Goal: Navigation & Orientation: Find specific page/section

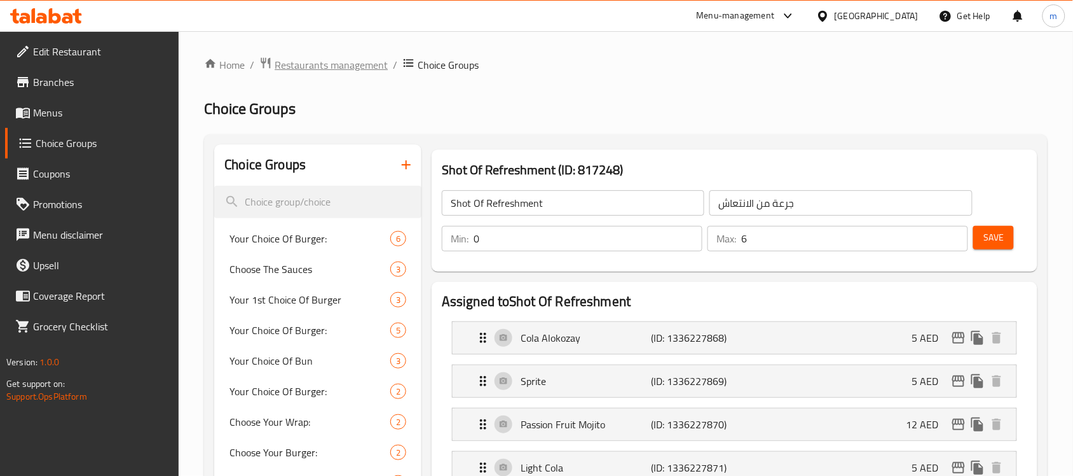
click at [328, 60] on span "Restaurants management" at bounding box center [331, 64] width 113 height 15
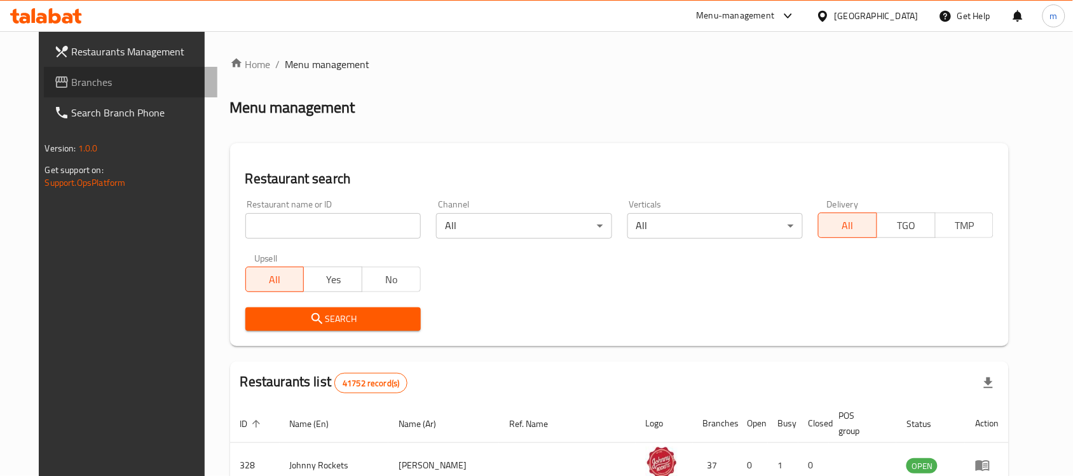
click at [72, 80] on span "Branches" at bounding box center [140, 81] width 136 height 15
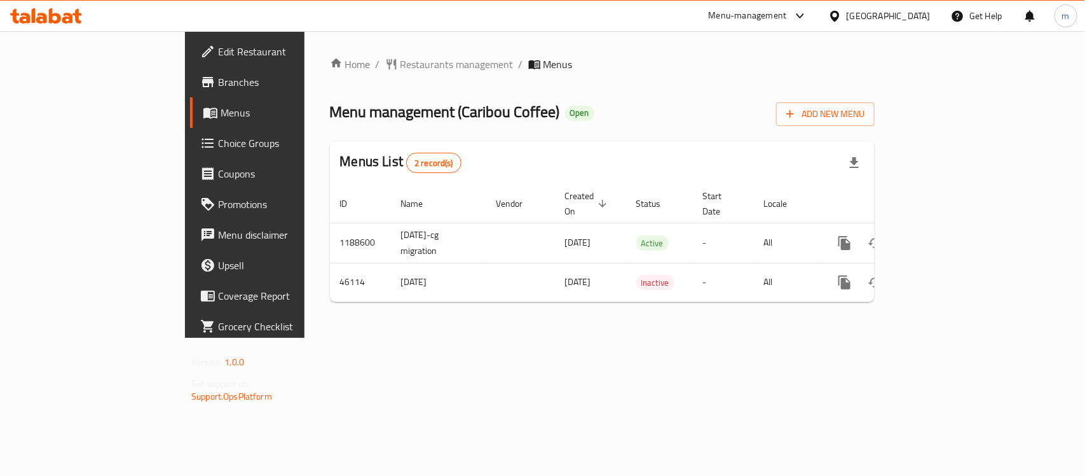
click at [787, 13] on div "Menu-management" at bounding box center [748, 15] width 78 height 15
click at [910, 11] on div "[GEOGRAPHIC_DATA]" at bounding box center [889, 16] width 84 height 14
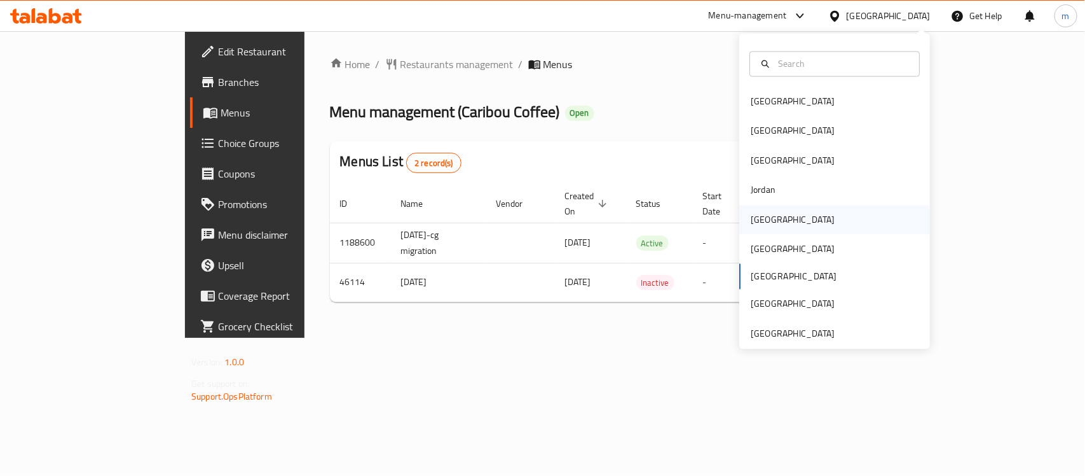
click at [769, 224] on div "[GEOGRAPHIC_DATA]" at bounding box center [793, 219] width 104 height 29
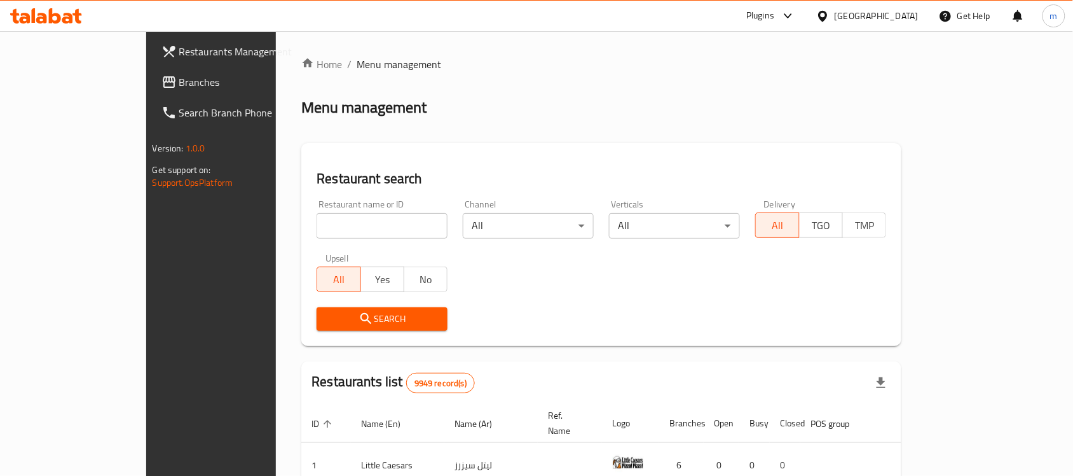
click at [62, 78] on div at bounding box center [536, 238] width 1073 height 476
click at [179, 78] on span "Branches" at bounding box center [247, 81] width 136 height 15
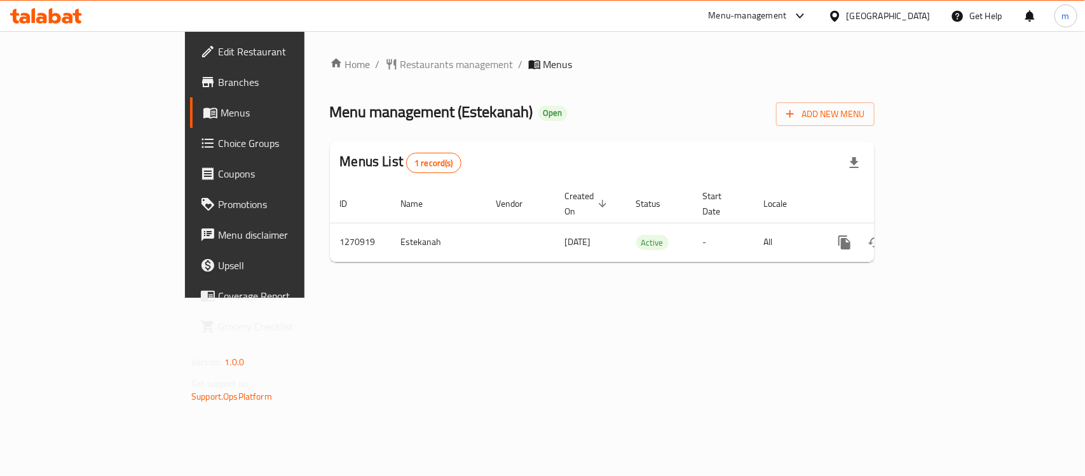
click at [842, 10] on icon at bounding box center [834, 16] width 13 height 13
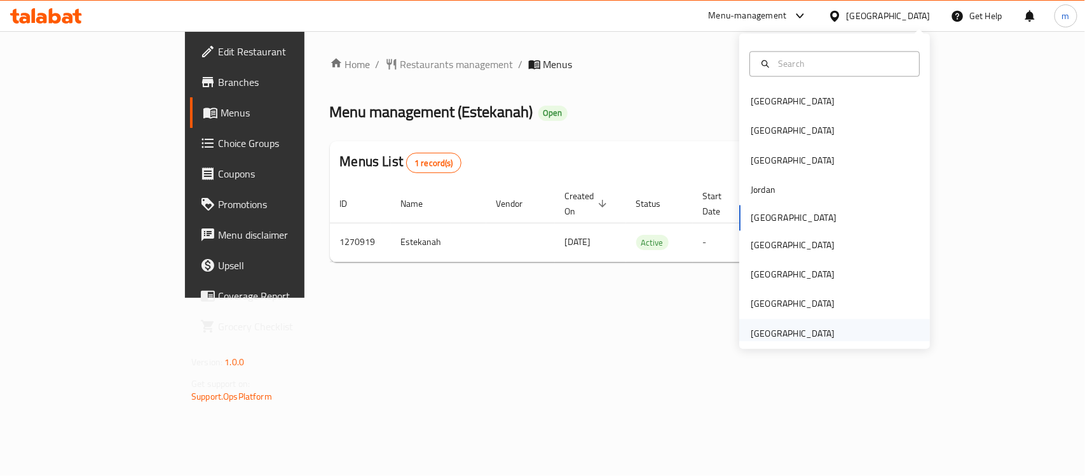
click at [814, 334] on div "[GEOGRAPHIC_DATA]" at bounding box center [793, 333] width 84 height 14
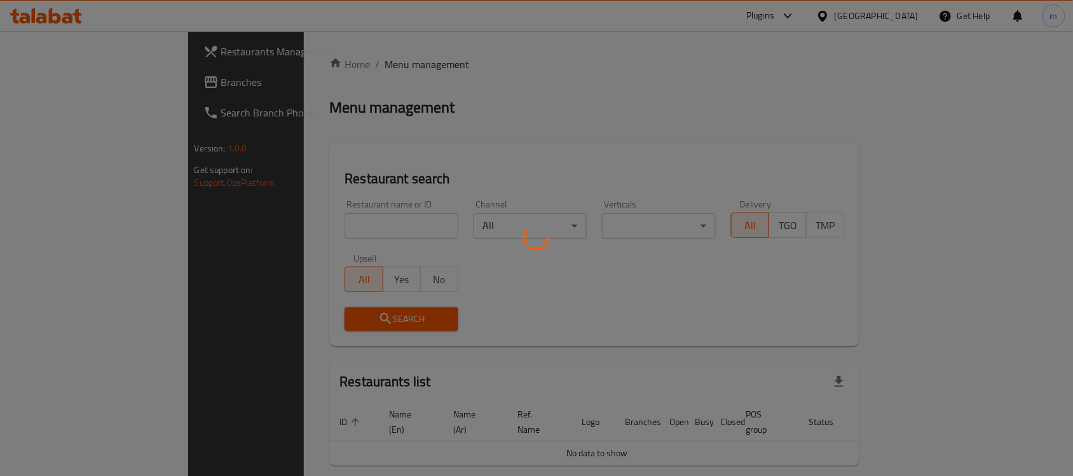
click at [60, 87] on div at bounding box center [536, 238] width 1073 height 476
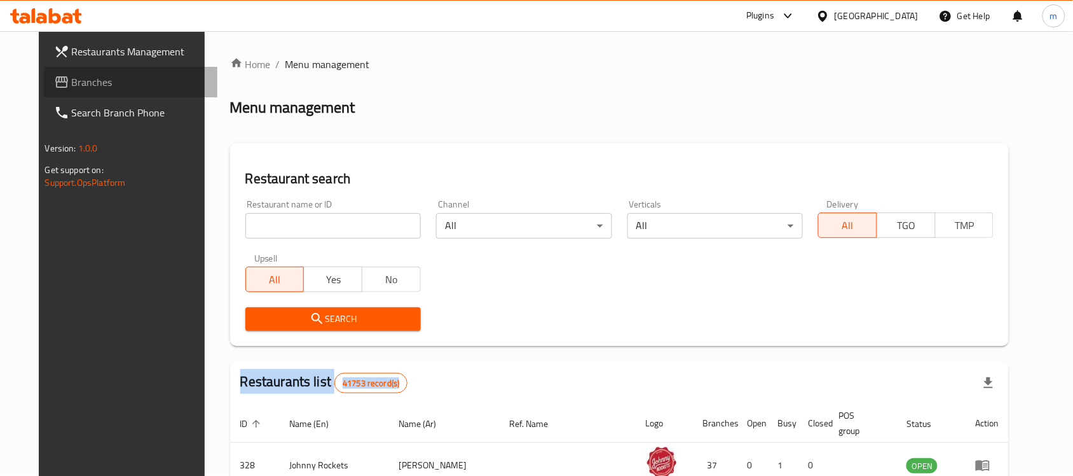
click at [72, 87] on span "Branches" at bounding box center [140, 81] width 136 height 15
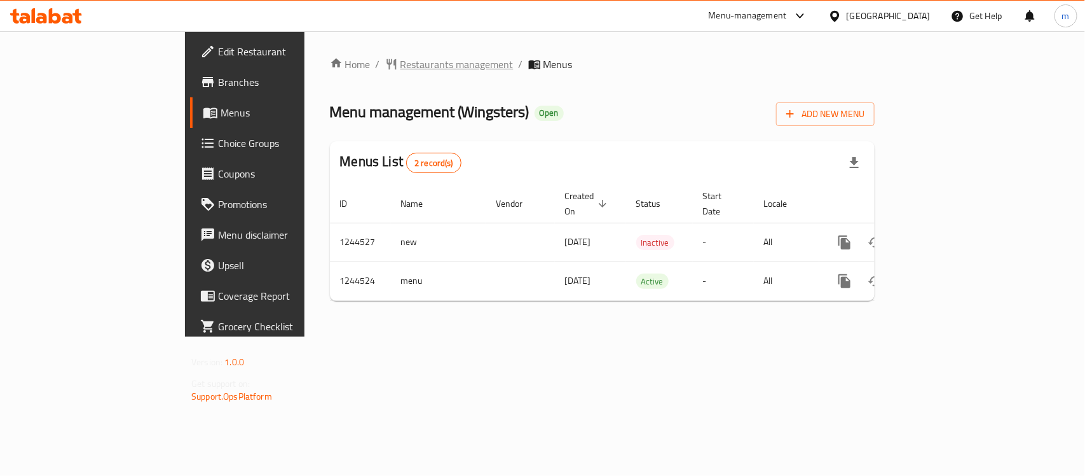
click at [401, 58] on span "Restaurants management" at bounding box center [457, 64] width 113 height 15
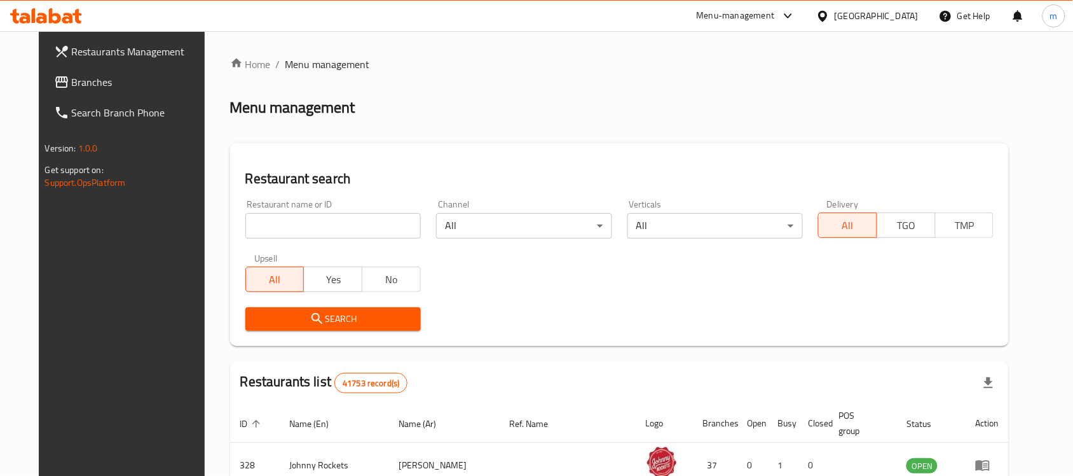
click at [78, 75] on span "Branches" at bounding box center [140, 81] width 136 height 15
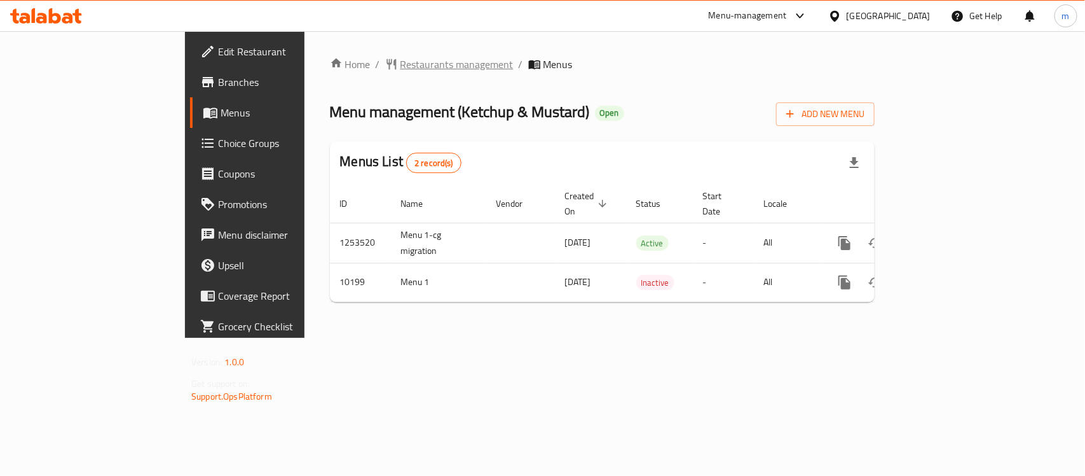
click at [401, 65] on span "Restaurants management" at bounding box center [457, 64] width 113 height 15
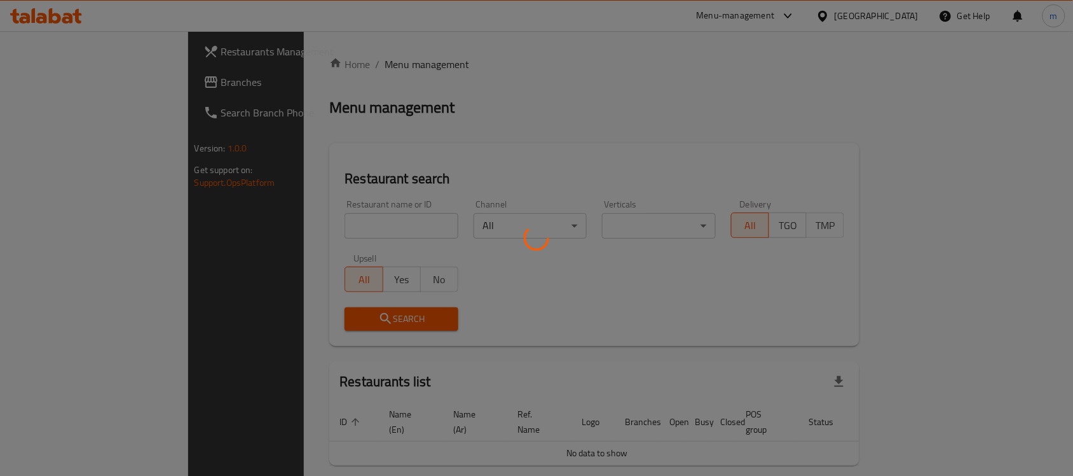
click at [48, 87] on div at bounding box center [536, 238] width 1073 height 476
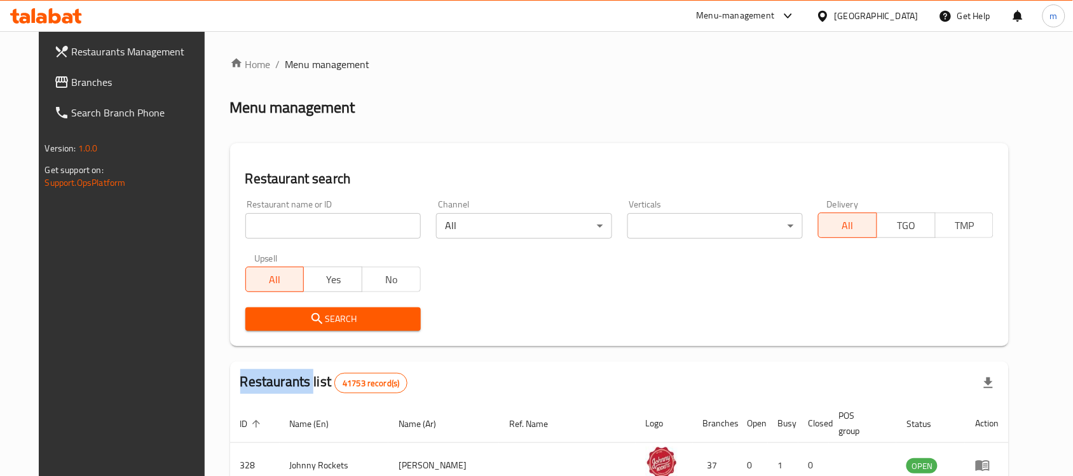
click at [48, 87] on div "Restaurants Management Branches Search Branch Phone Version: 1.0.0 Get support …" at bounding box center [537, 448] width 996 height 834
click at [72, 87] on span "Branches" at bounding box center [140, 81] width 136 height 15
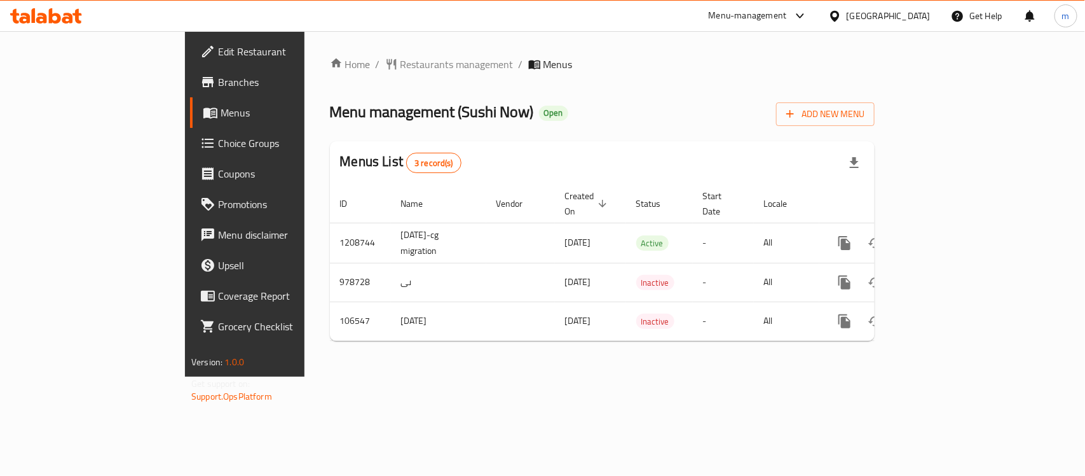
click at [873, 17] on div "United Arab Emirates" at bounding box center [889, 16] width 84 height 14
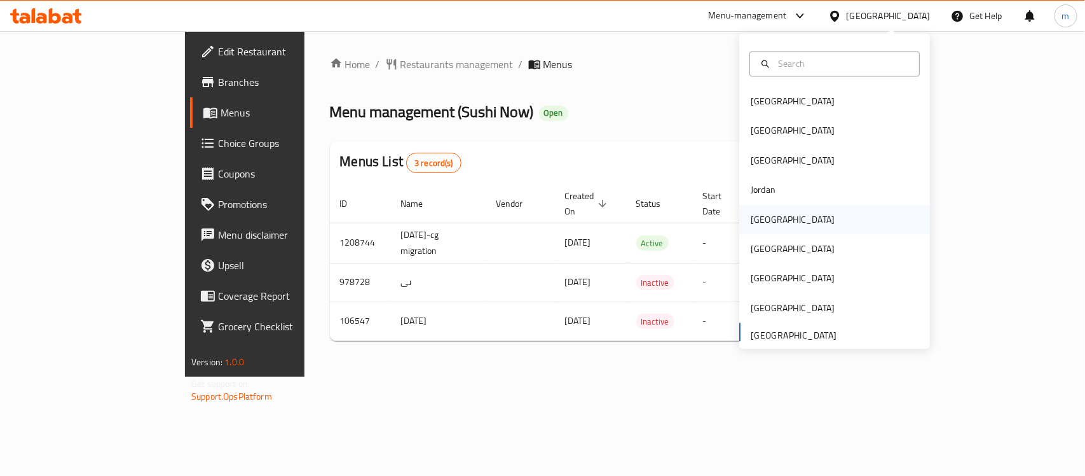
click at [757, 221] on div "[GEOGRAPHIC_DATA]" at bounding box center [793, 219] width 84 height 14
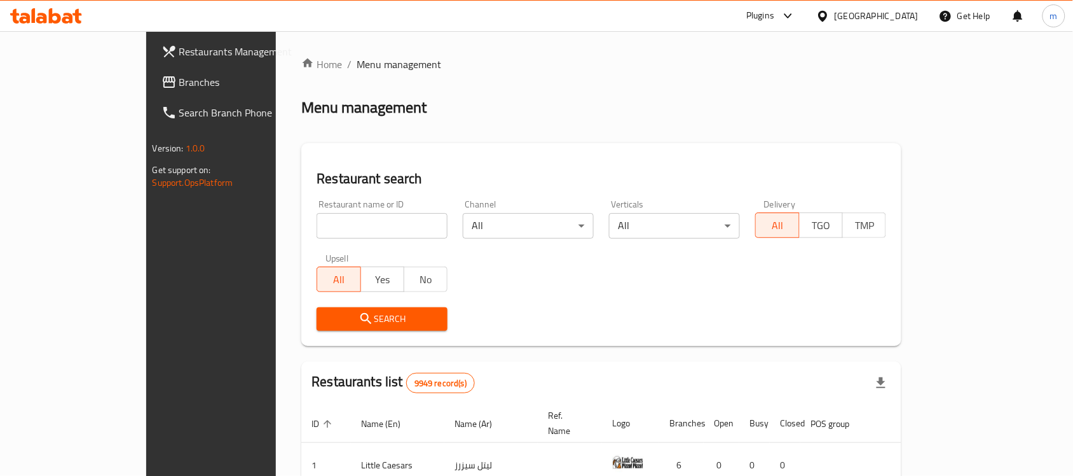
click at [151, 70] on link "Branches" at bounding box center [238, 82] width 174 height 31
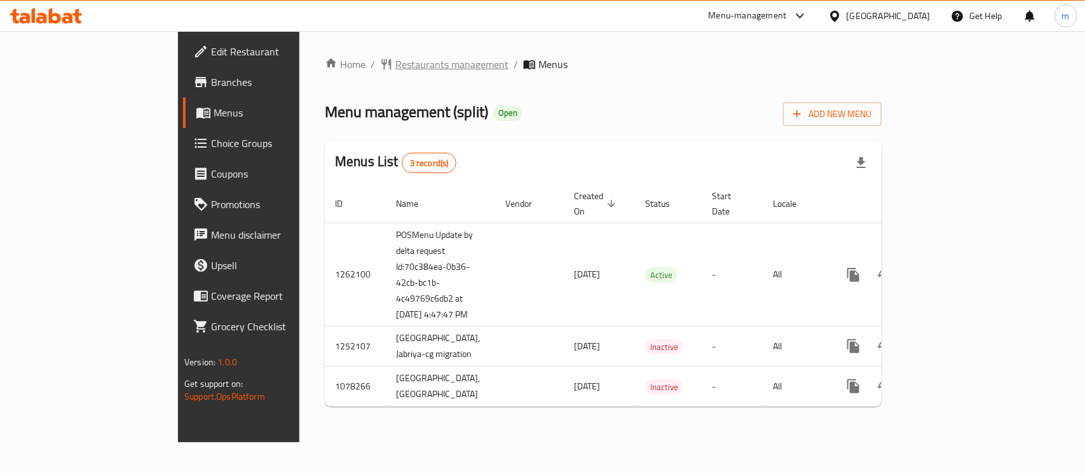
click at [395, 62] on span "Restaurants management" at bounding box center [451, 64] width 113 height 15
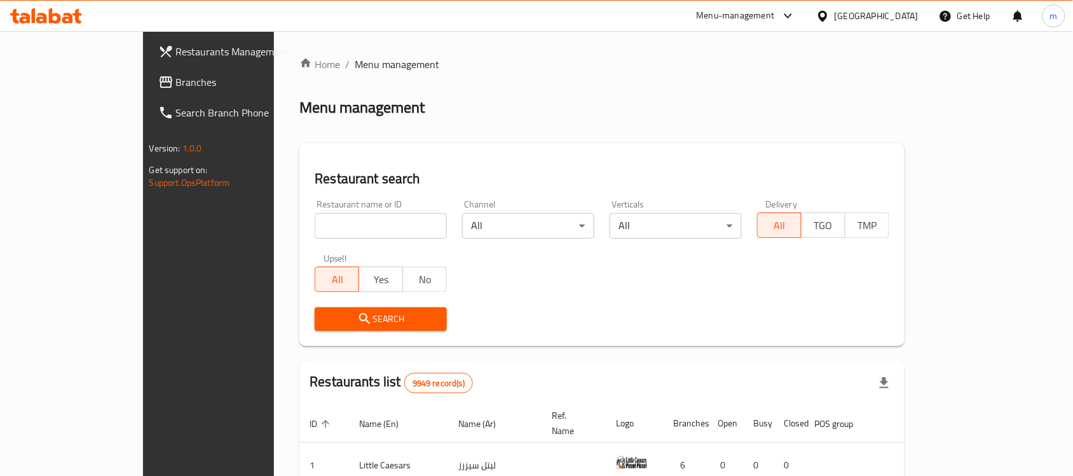
click at [270, 232] on div at bounding box center [536, 238] width 1073 height 476
click at [315, 232] on input "search" at bounding box center [381, 225] width 132 height 25
paste input "664054"
type input "664054"
click button "Search" at bounding box center [381, 319] width 132 height 24
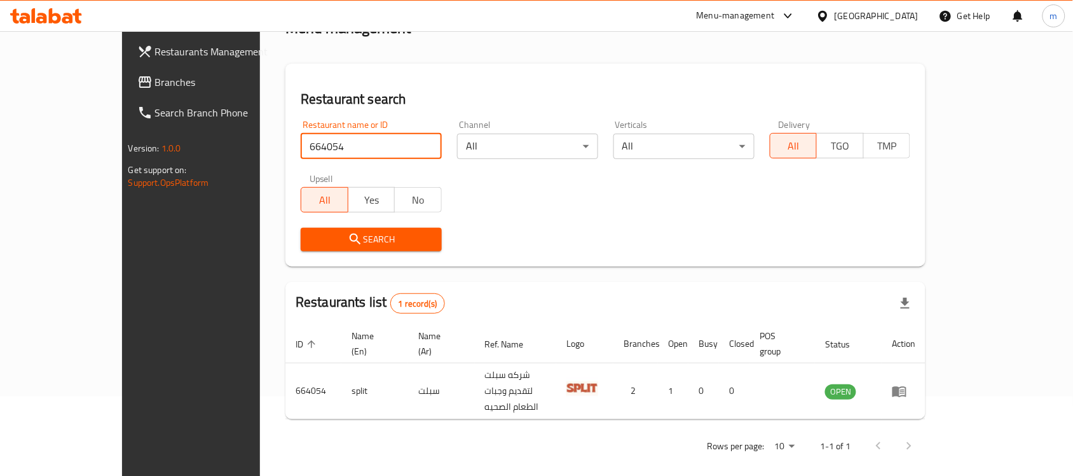
scroll to position [67, 0]
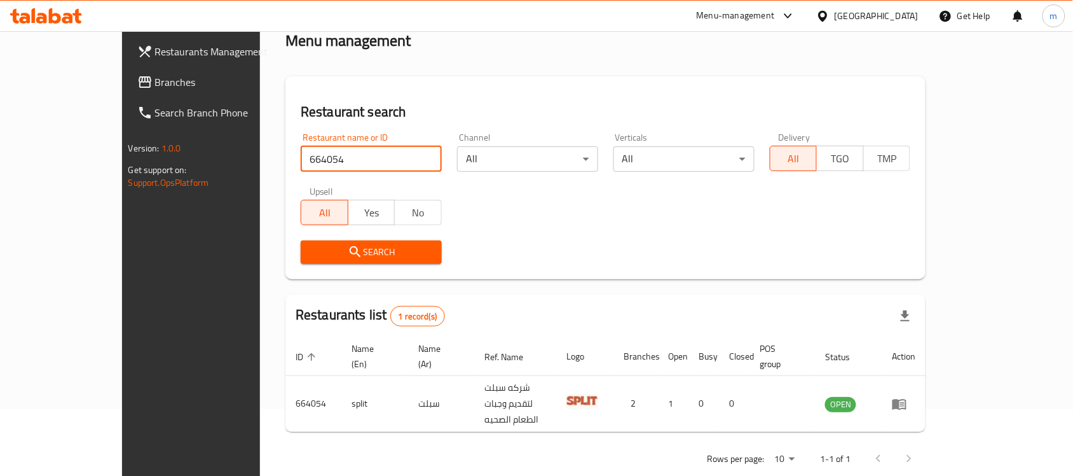
click at [155, 86] on span "Branches" at bounding box center [223, 81] width 136 height 15
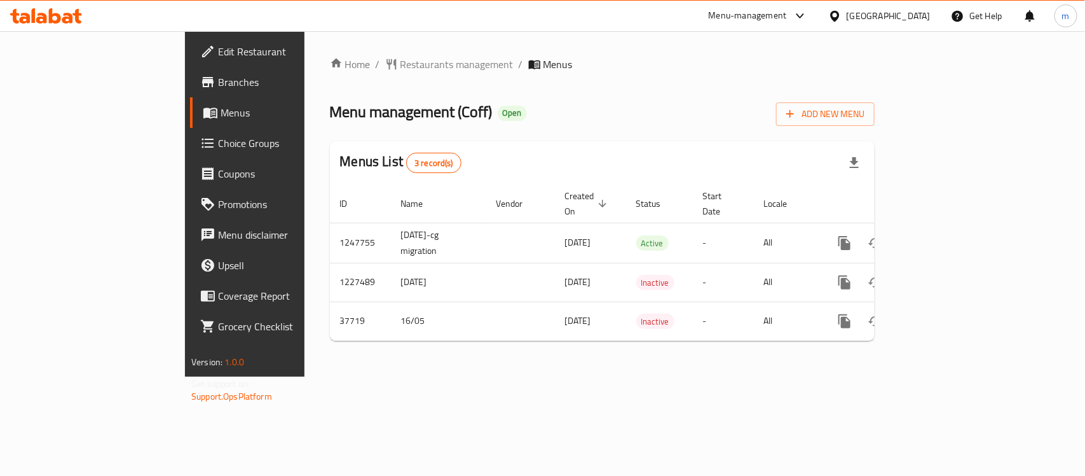
click at [910, 18] on div "[GEOGRAPHIC_DATA]" at bounding box center [889, 16] width 84 height 14
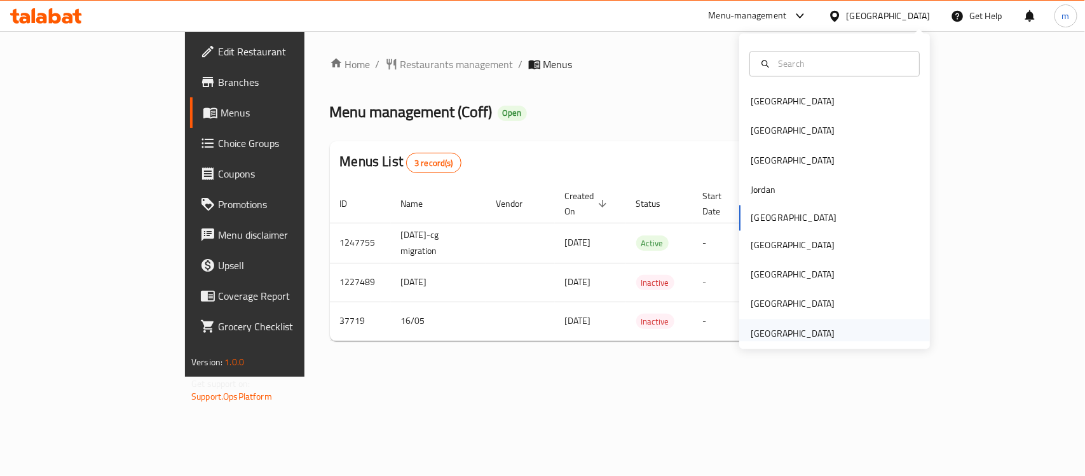
click at [792, 326] on div "[GEOGRAPHIC_DATA]" at bounding box center [793, 333] width 84 height 14
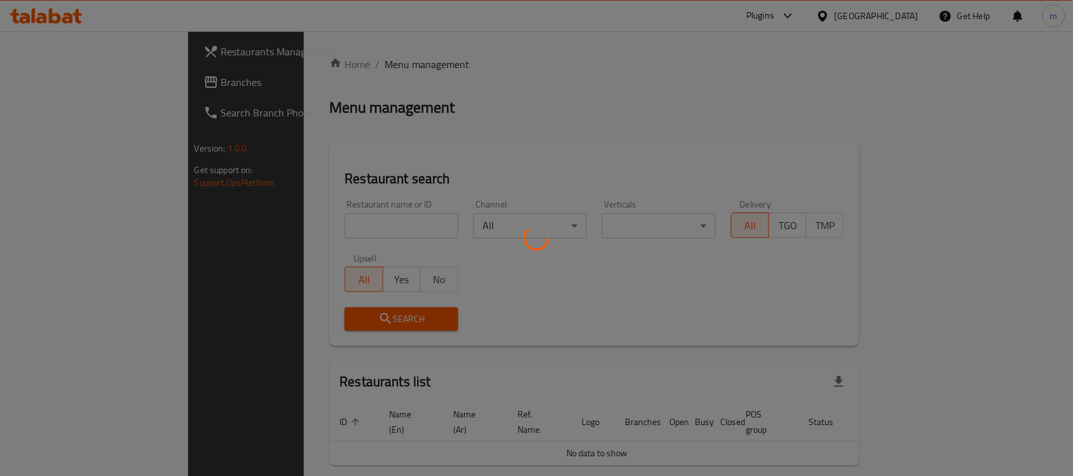
click at [92, 86] on div at bounding box center [536, 238] width 1073 height 476
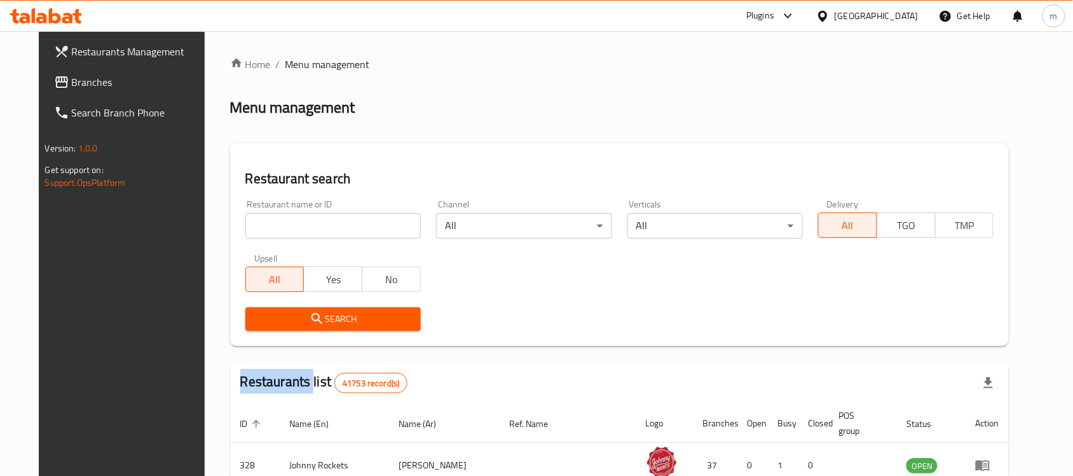
click at [92, 86] on div at bounding box center [536, 238] width 1073 height 476
click at [92, 86] on span "Branches" at bounding box center [140, 81] width 136 height 15
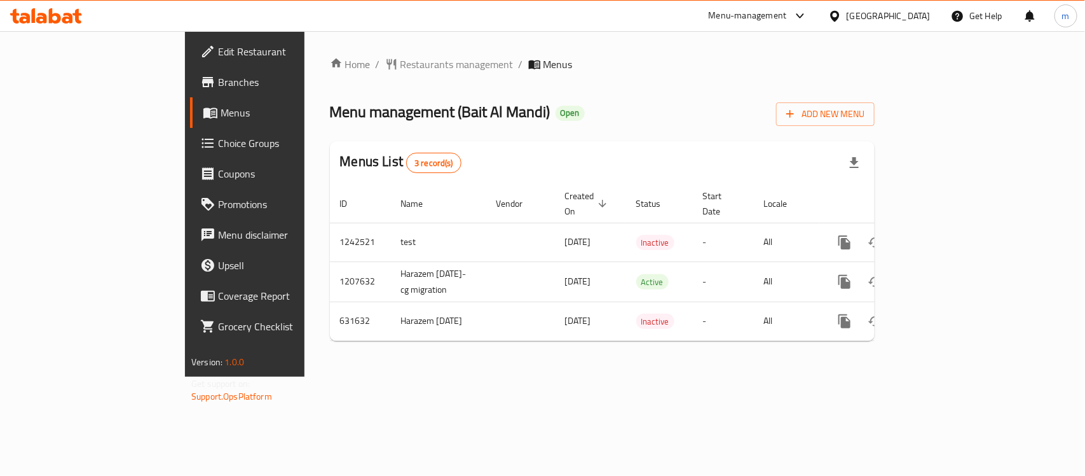
click at [840, 38] on div "Home / Restaurants management / Menus Menu management ( Bait Al Mandi ) Open Ad…" at bounding box center [603, 203] width 596 height 345
click at [849, 20] on div "[GEOGRAPHIC_DATA]" at bounding box center [889, 16] width 84 height 14
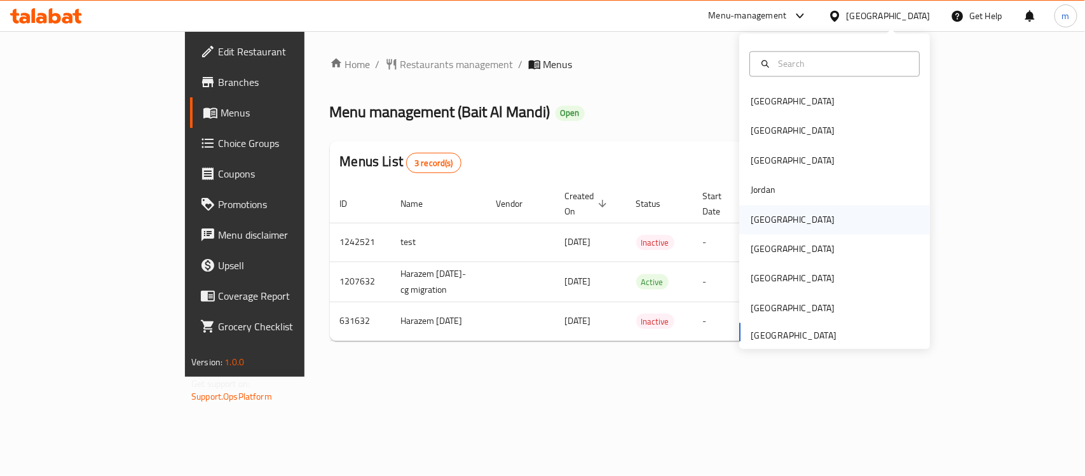
click at [764, 224] on div "[GEOGRAPHIC_DATA]" at bounding box center [793, 219] width 84 height 14
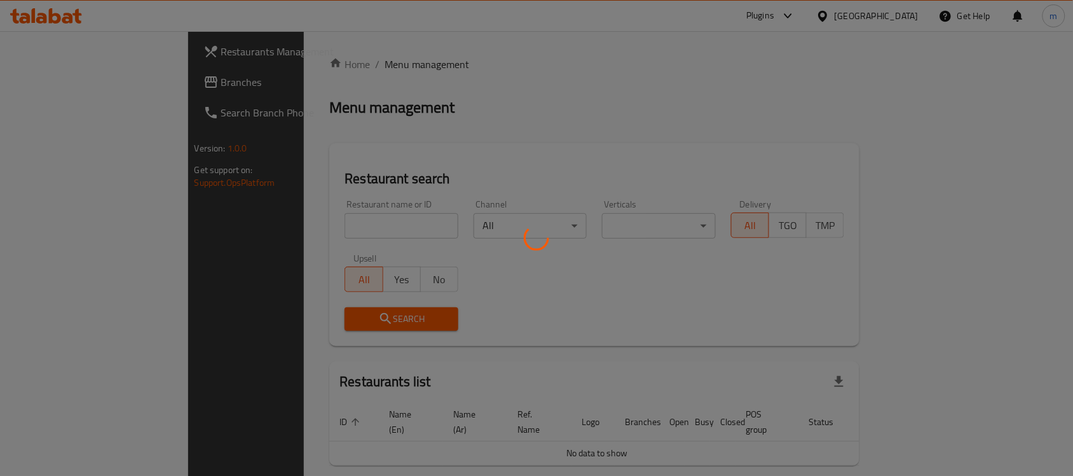
click at [51, 97] on div at bounding box center [536, 238] width 1073 height 476
click at [64, 88] on div at bounding box center [536, 238] width 1073 height 476
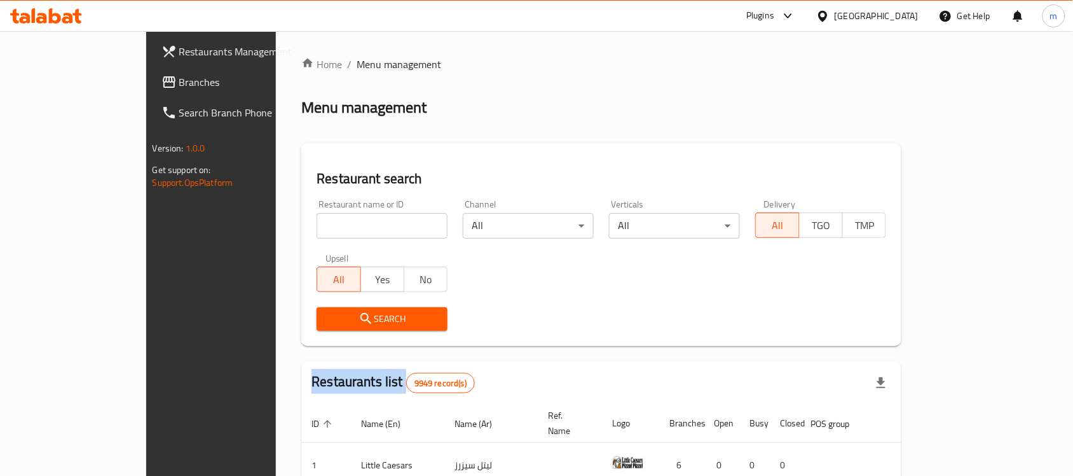
click at [64, 88] on div at bounding box center [536, 238] width 1073 height 476
click at [179, 88] on span "Branches" at bounding box center [247, 81] width 136 height 15
